Goal: Task Accomplishment & Management: Manage account settings

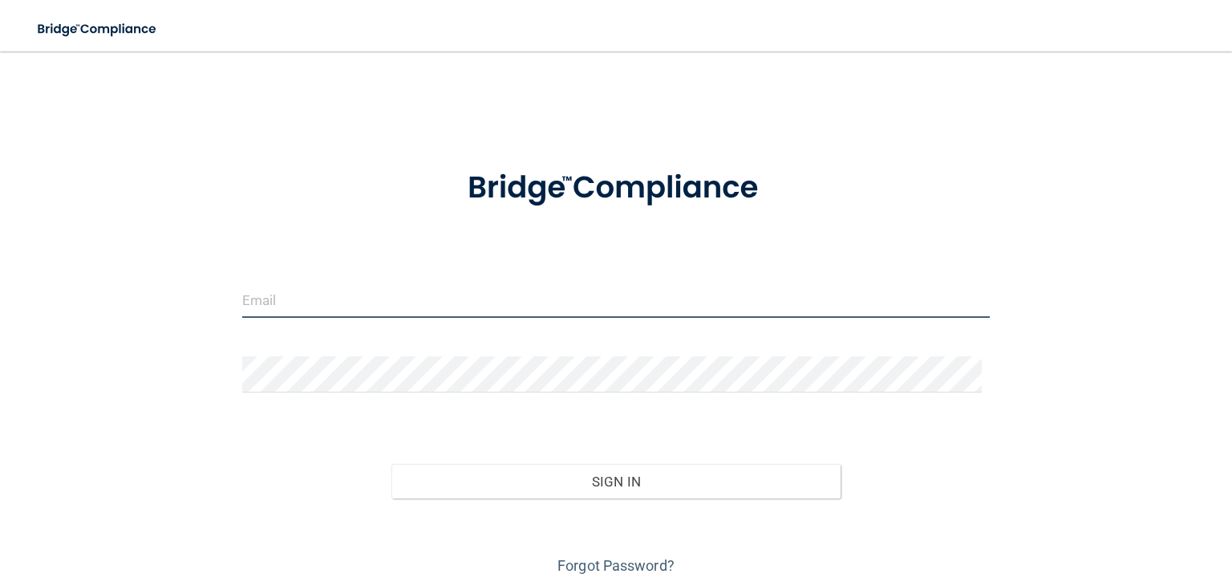
click at [327, 292] on input "email" at bounding box center [616, 300] width 748 height 36
type input "[EMAIL_ADDRESS][PERSON_NAME][DOMAIN_NAME]"
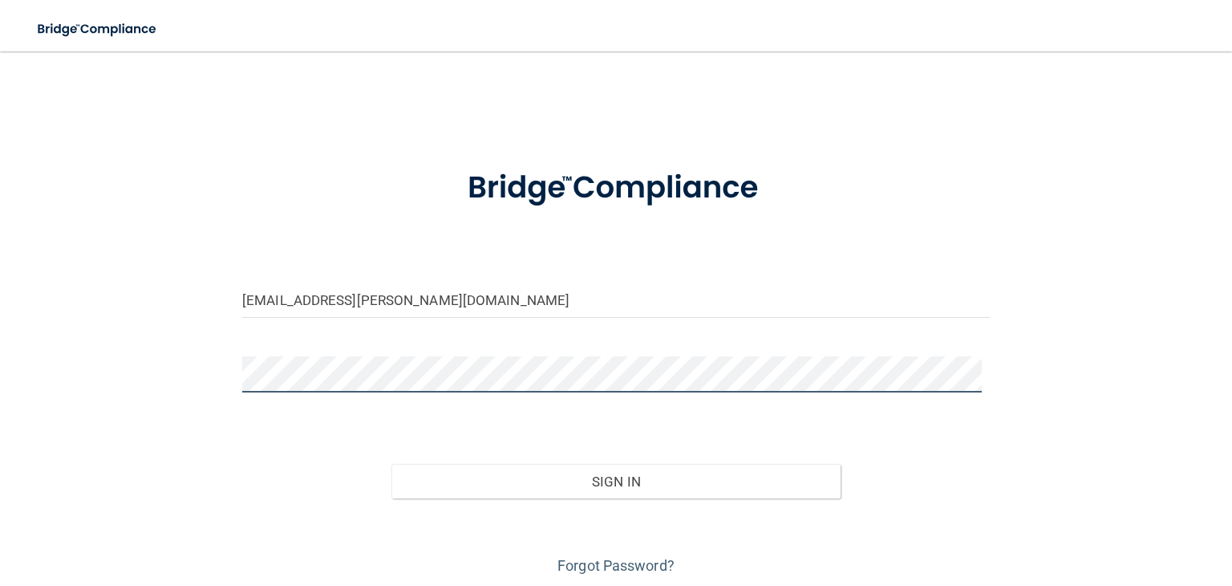
click at [392, 464] on button "Sign In" at bounding box center [616, 481] width 448 height 35
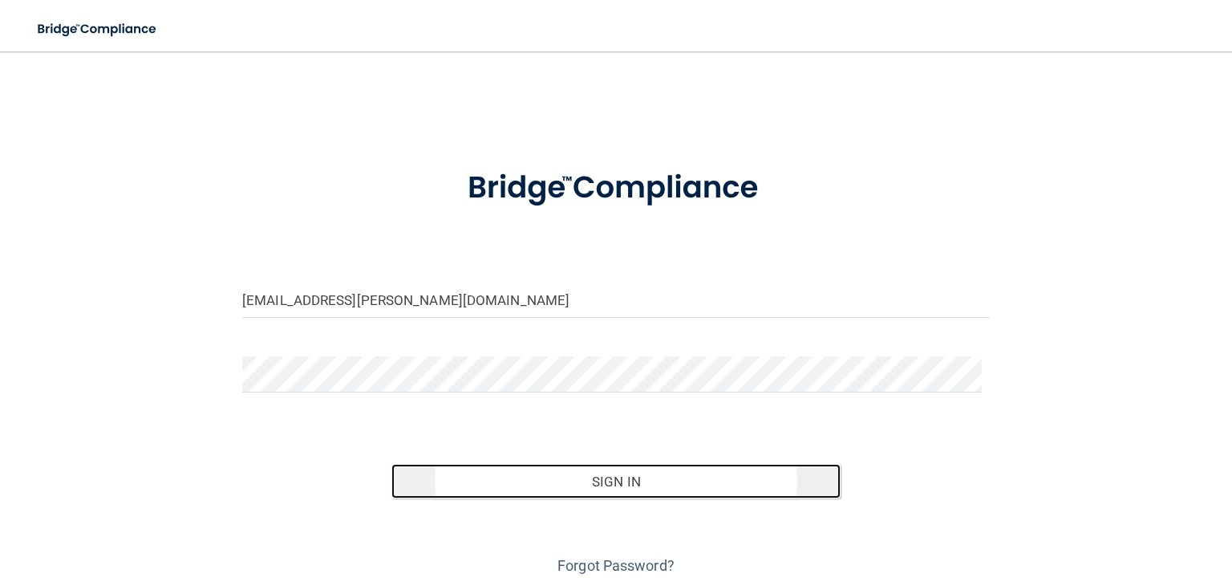
click at [578, 483] on button "Sign In" at bounding box center [616, 481] width 448 height 35
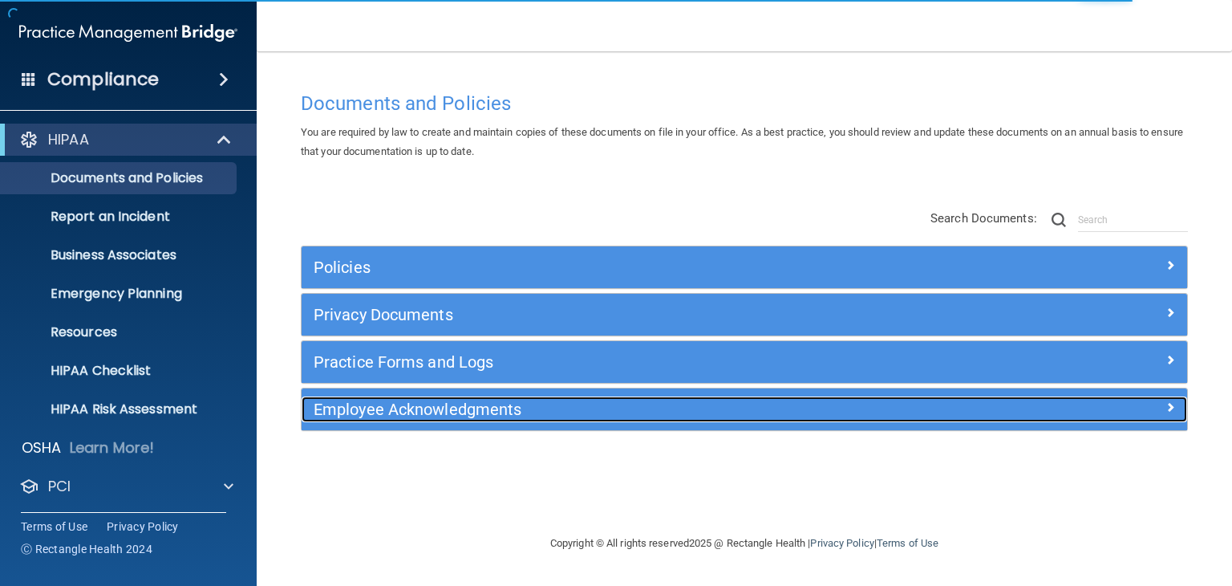
click at [412, 404] on h5 "Employee Acknowledgments" at bounding box center [634, 409] width 640 height 18
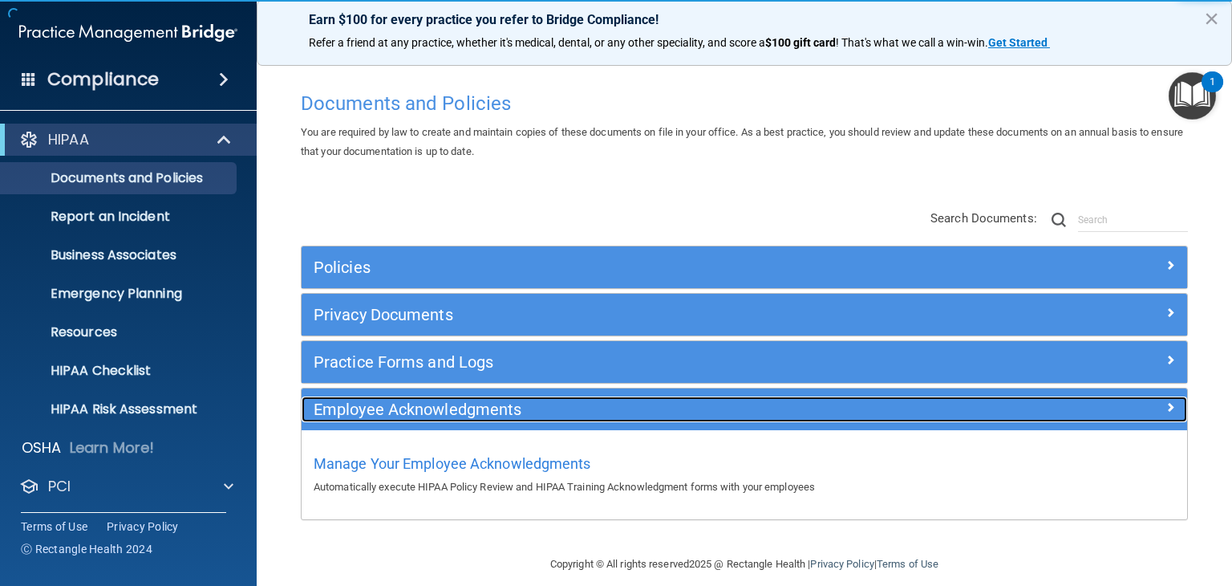
scroll to position [15, 0]
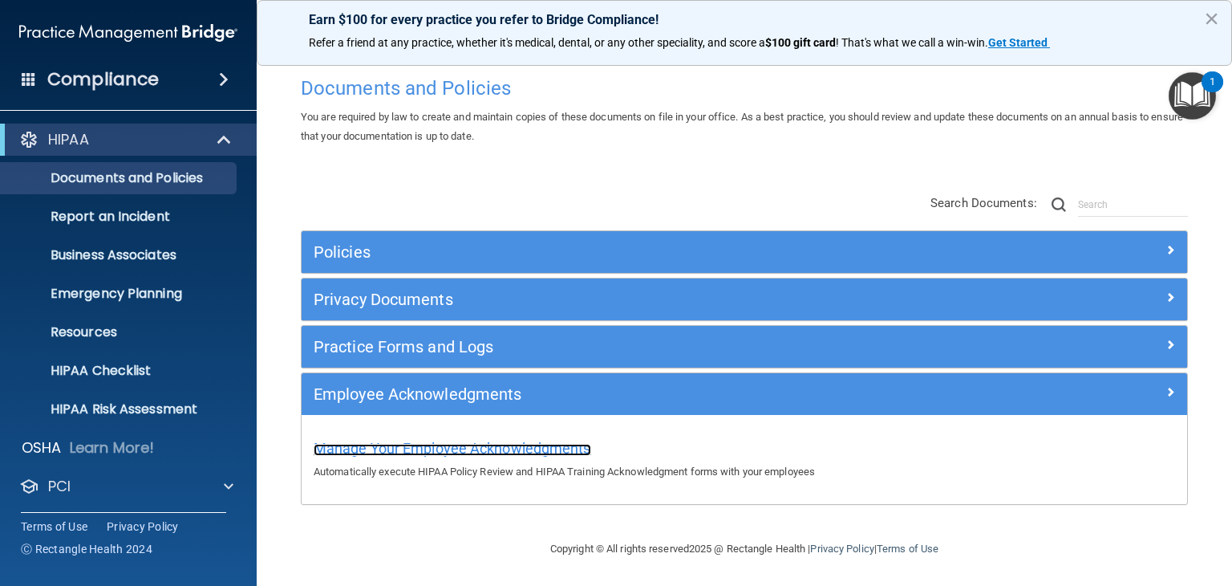
click at [400, 448] on span "Manage Your Employee Acknowledgments" at bounding box center [453, 448] width 278 height 17
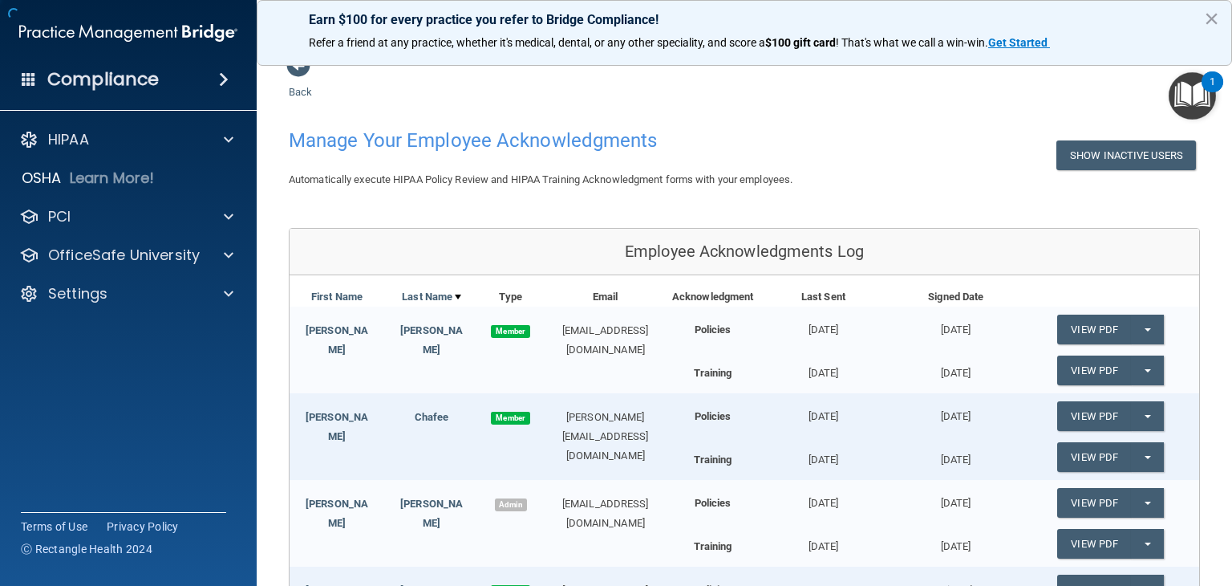
scroll to position [392, 0]
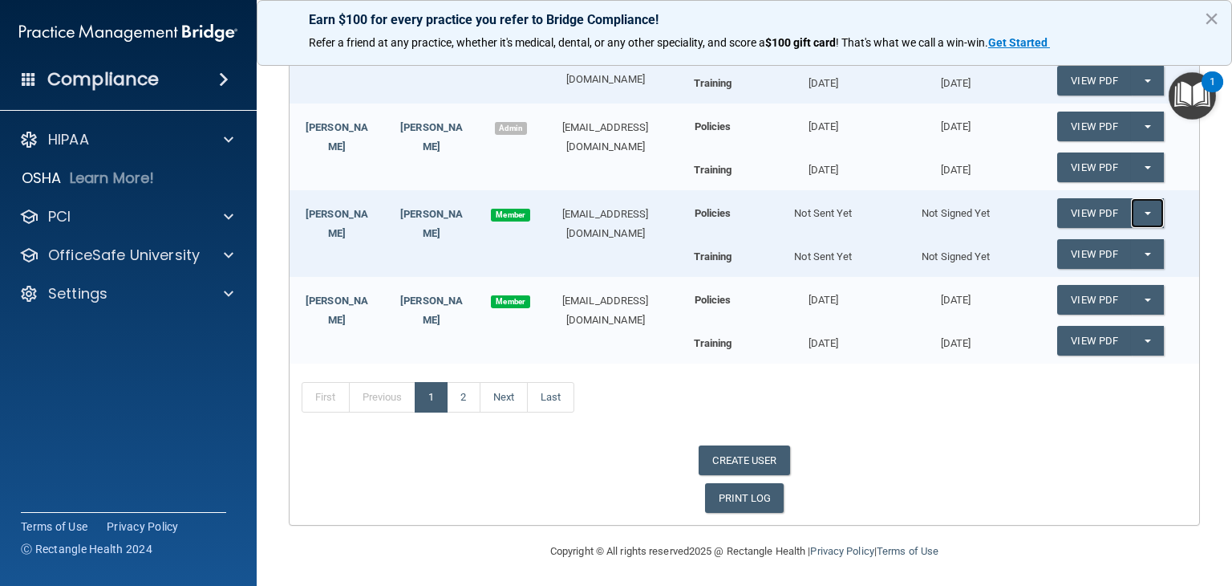
click at [1133, 201] on button "Split button!" at bounding box center [1147, 213] width 33 height 30
click at [1118, 235] on link "Send Acknowledgment" at bounding box center [1126, 245] width 139 height 24
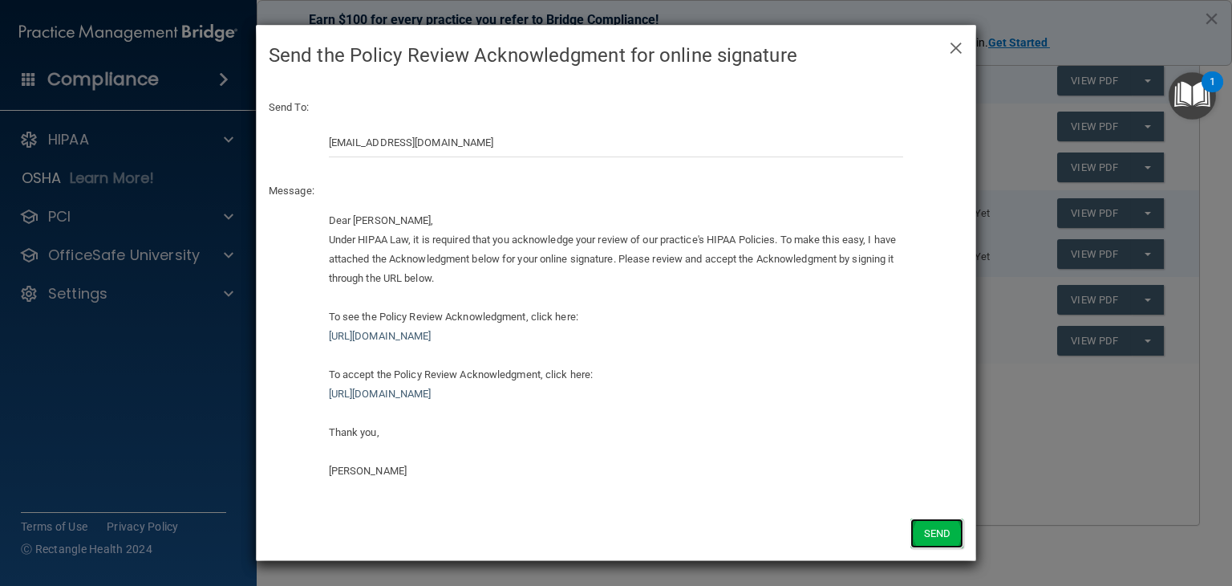
click at [933, 540] on button "Send" at bounding box center [937, 533] width 53 height 30
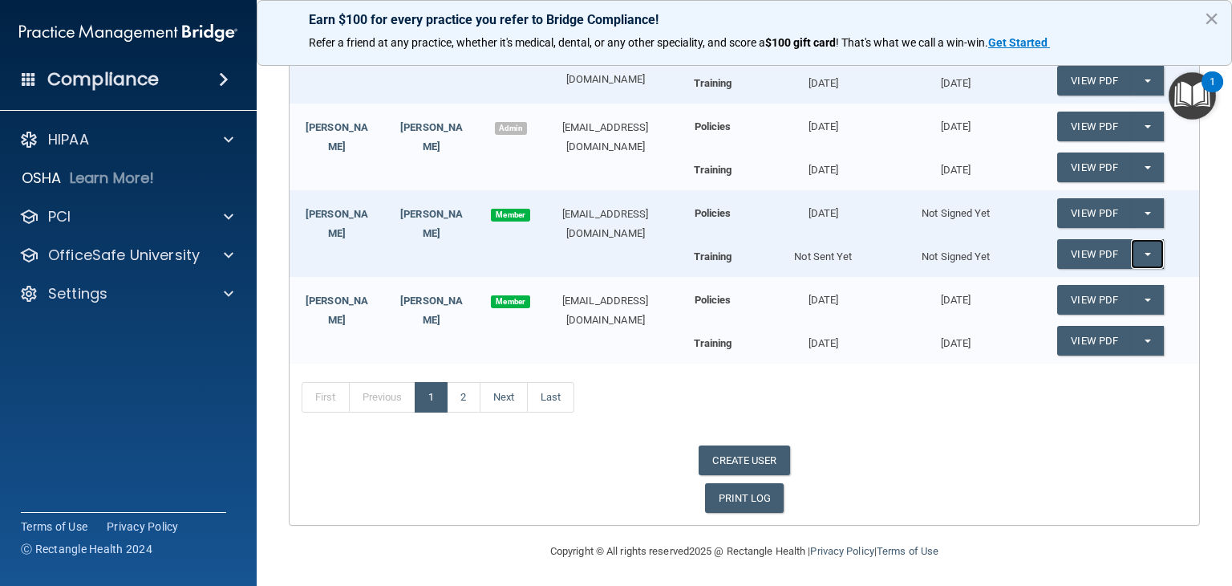
click at [1132, 239] on button "Split button!" at bounding box center [1147, 254] width 33 height 30
click at [1110, 286] on link "Send Acknowledgment PDF" at bounding box center [1137, 286] width 160 height 24
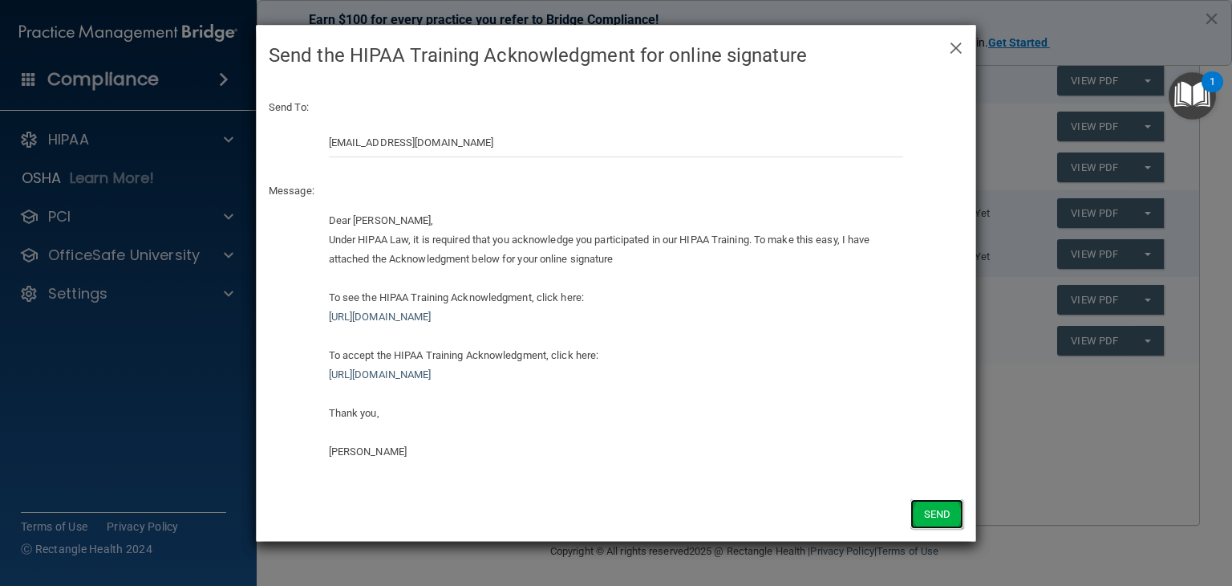
click at [940, 510] on button "Send" at bounding box center [937, 514] width 53 height 30
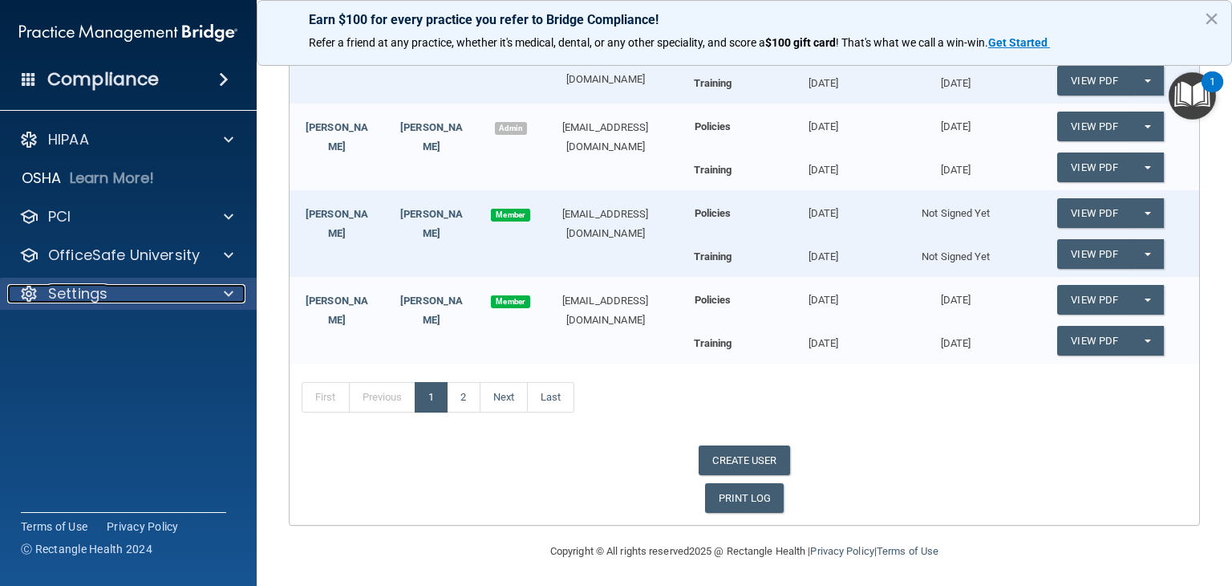
click at [166, 287] on div "Settings" at bounding box center [106, 293] width 199 height 19
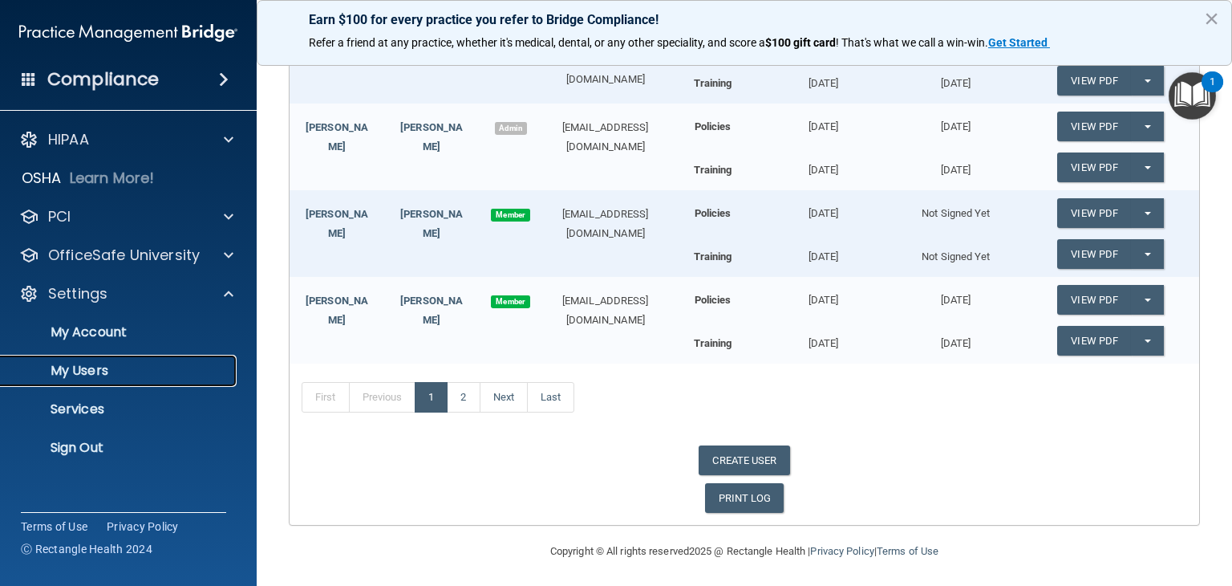
click at [96, 376] on p "My Users" at bounding box center [119, 371] width 219 height 16
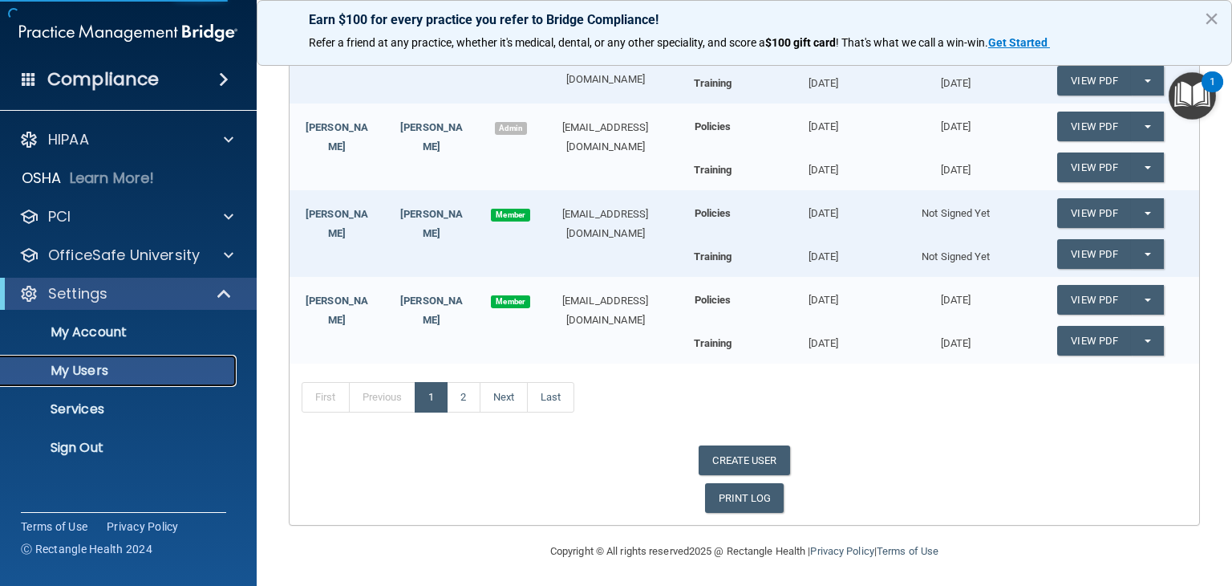
select select "20"
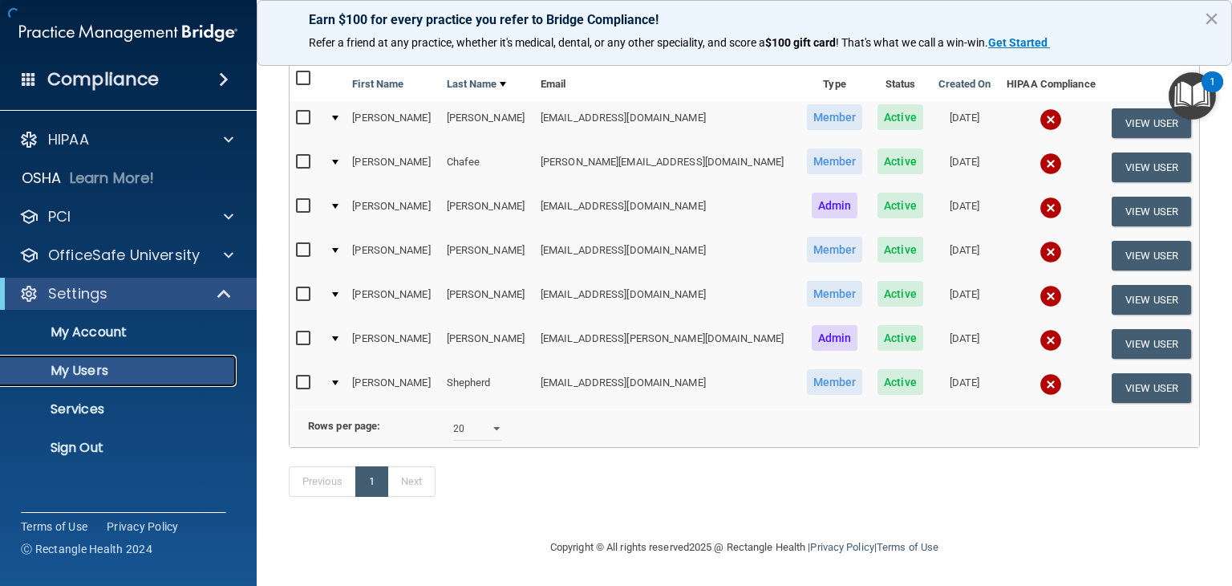
scroll to position [184, 0]
click at [337, 233] on td at bounding box center [334, 255] width 22 height 44
click at [339, 248] on div at bounding box center [335, 250] width 6 height 5
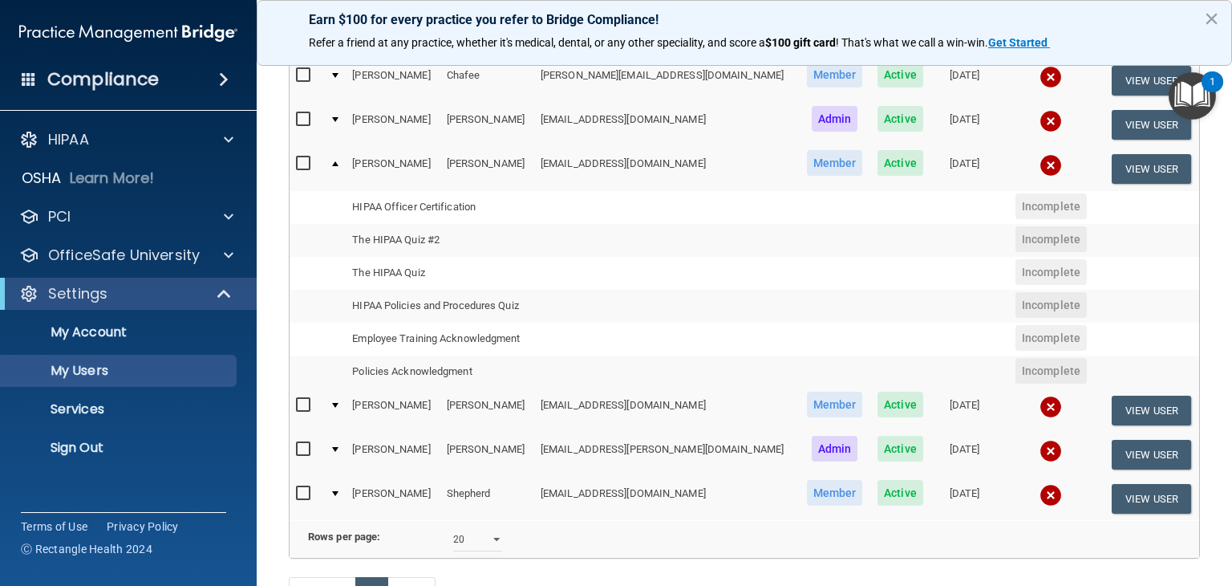
scroll to position [205, 0]
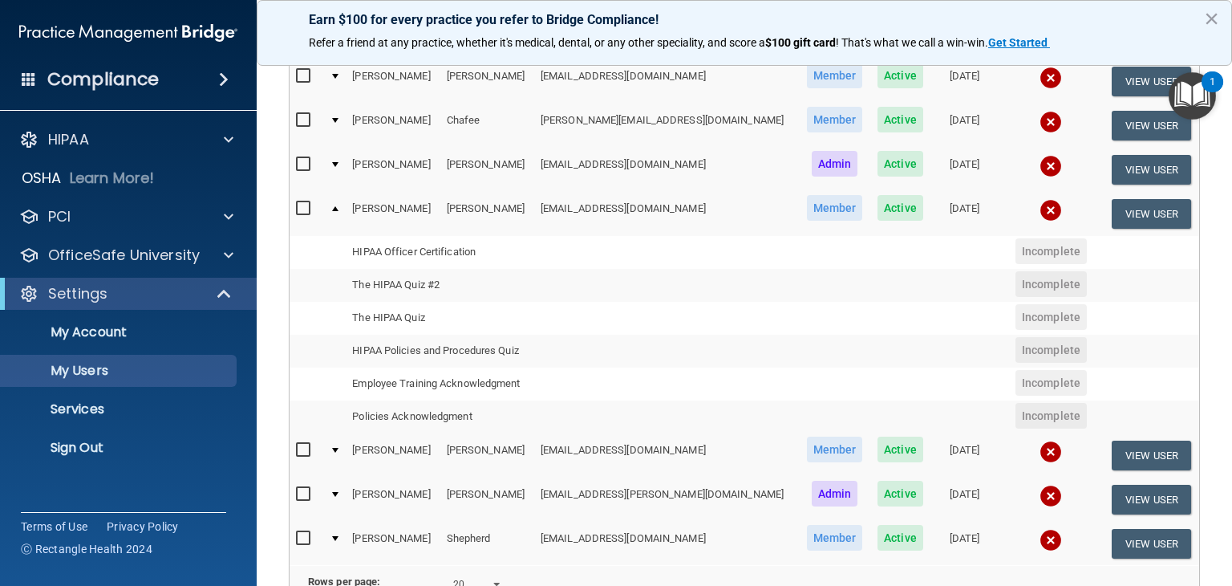
click at [338, 209] on td at bounding box center [334, 213] width 22 height 43
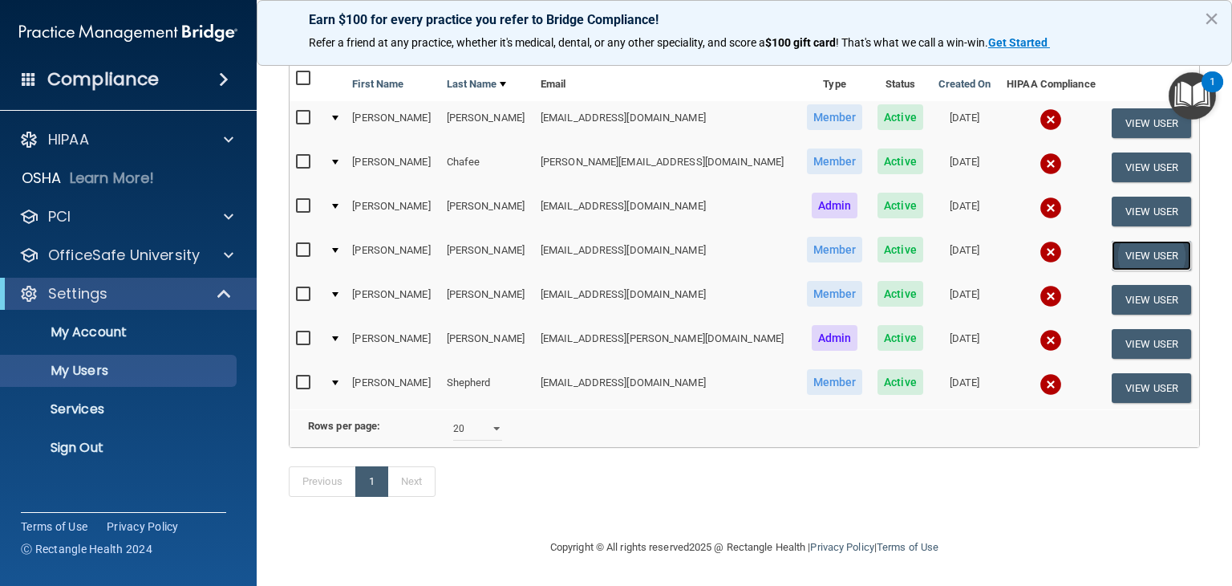
click at [1134, 241] on button "View User" at bounding box center [1151, 256] width 79 height 30
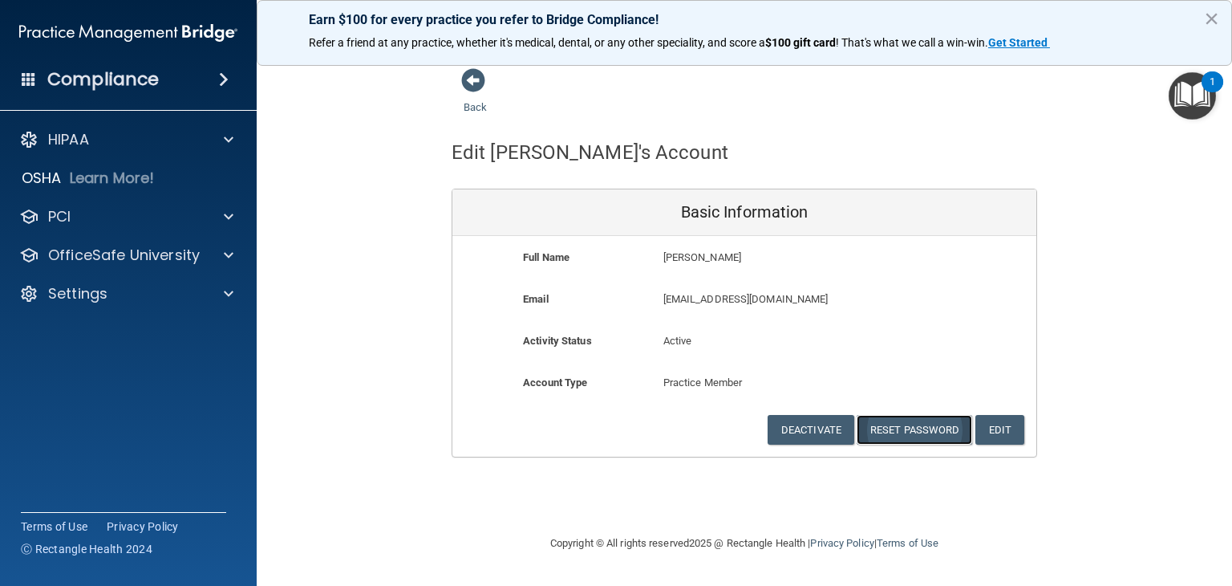
click at [890, 432] on button "Reset Password" at bounding box center [915, 430] width 116 height 30
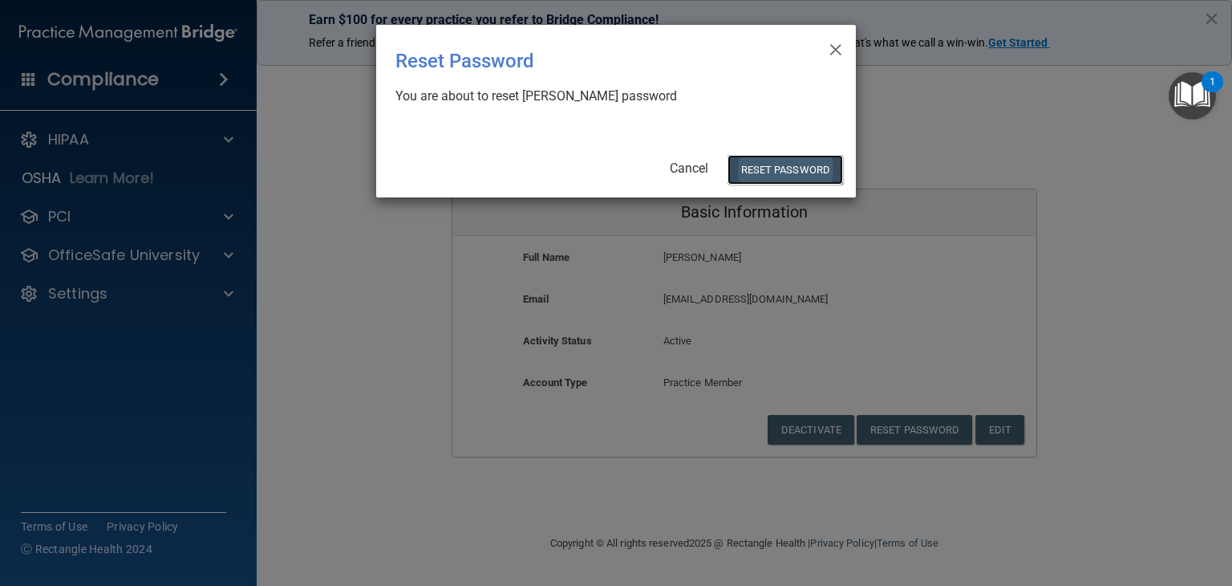
click at [778, 176] on button "Reset Password" at bounding box center [786, 170] width 116 height 30
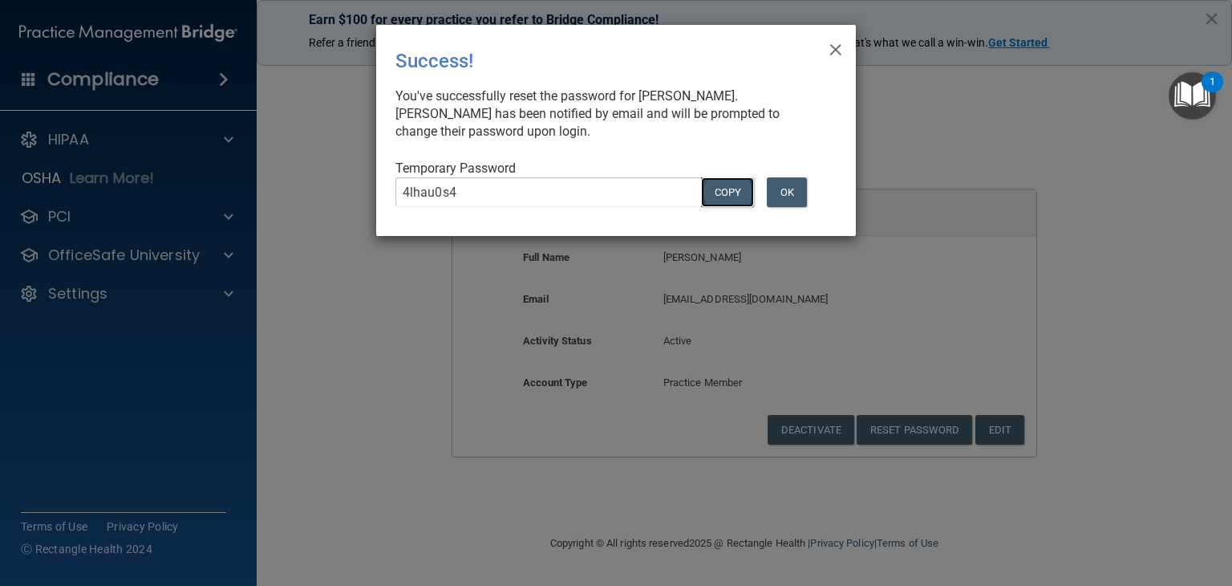
click at [726, 200] on button "COPY" at bounding box center [727, 192] width 53 height 30
click at [785, 199] on button "OK" at bounding box center [787, 192] width 40 height 30
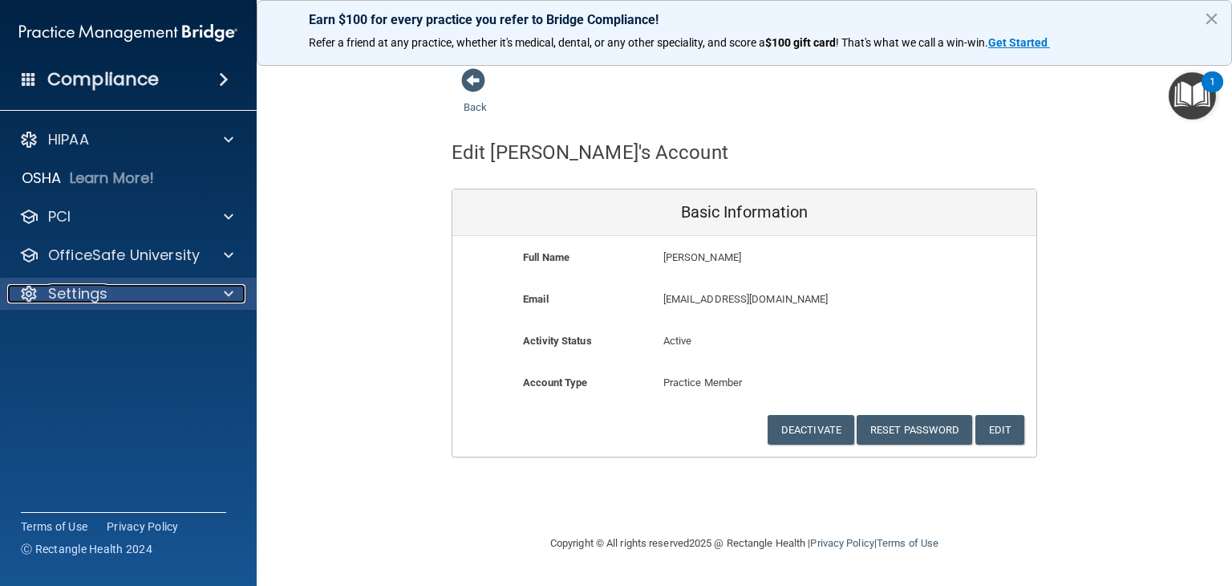
click at [132, 290] on div "Settings" at bounding box center [106, 293] width 199 height 19
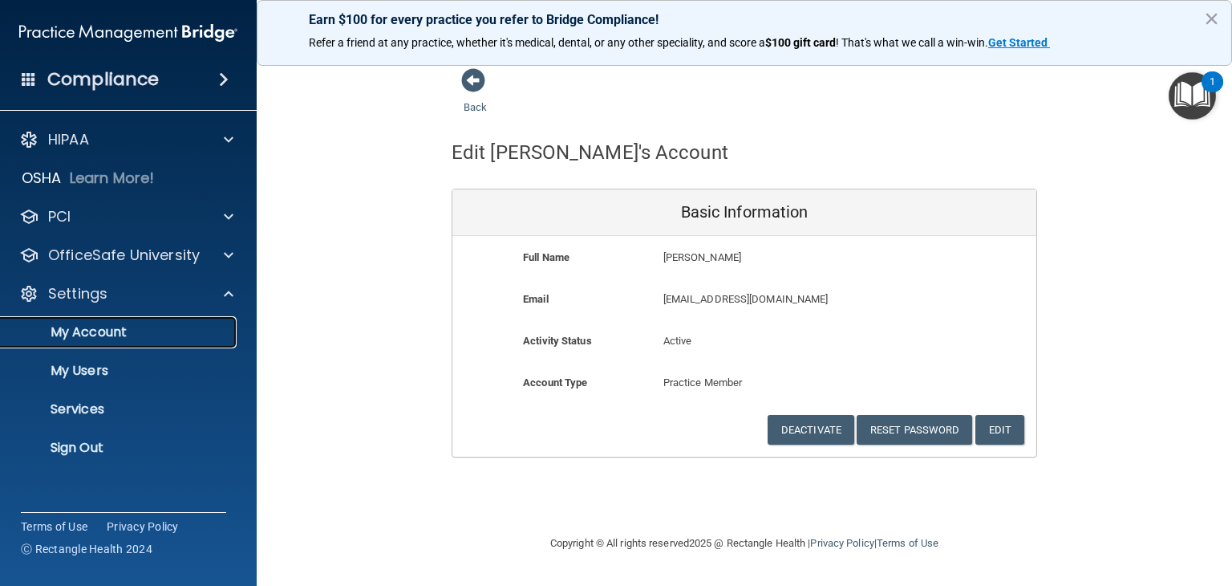
click at [116, 330] on p "My Account" at bounding box center [119, 332] width 219 height 16
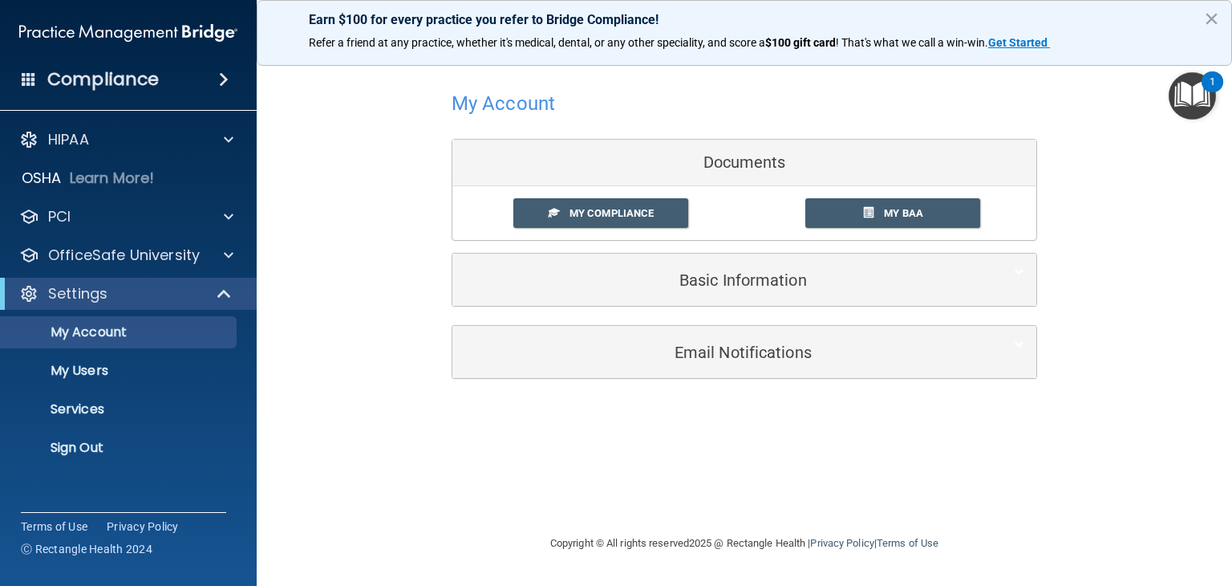
click at [75, 89] on h4 "Compliance" at bounding box center [103, 79] width 112 height 22
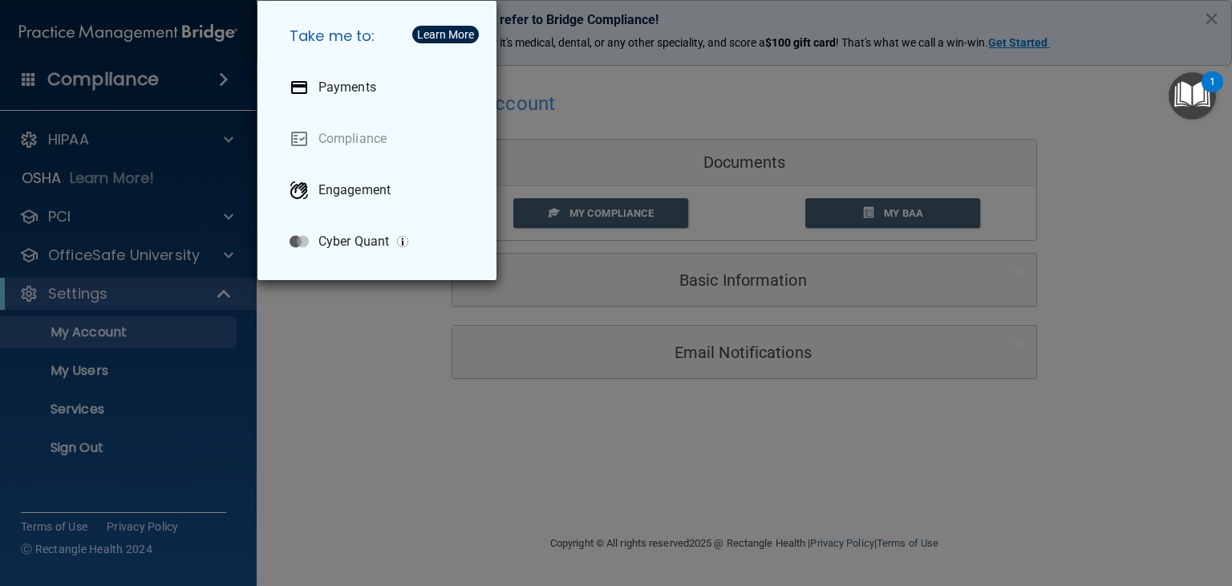
click at [87, 88] on div "Take me to: Payments Compliance Engagement Cyber Quant" at bounding box center [616, 293] width 1232 height 586
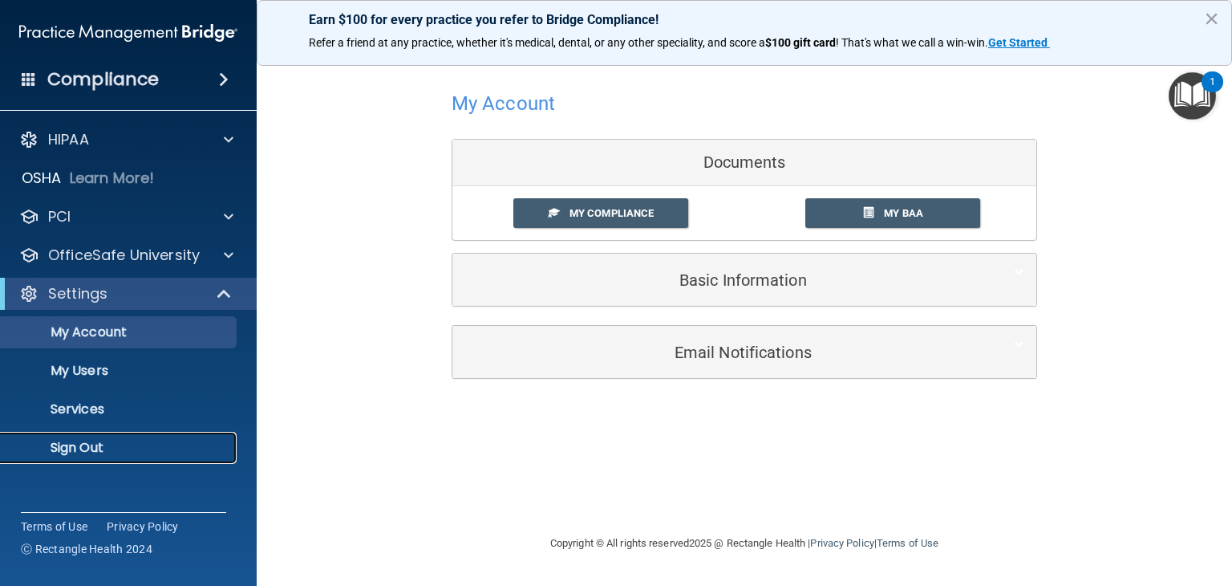
click at [93, 444] on p "Sign Out" at bounding box center [119, 448] width 219 height 16
